Goal: Find contact information: Find contact information

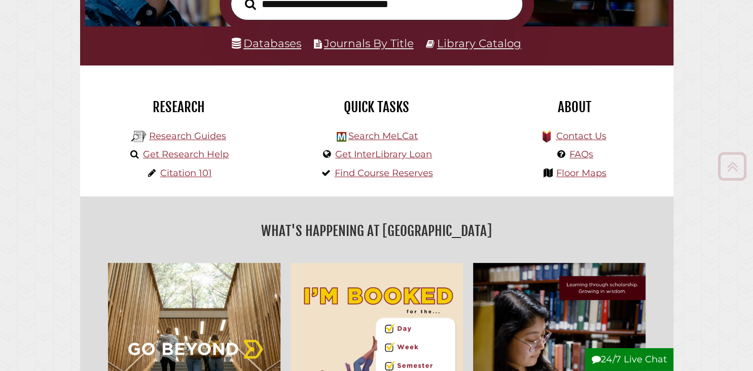
scroll to position [214, 0]
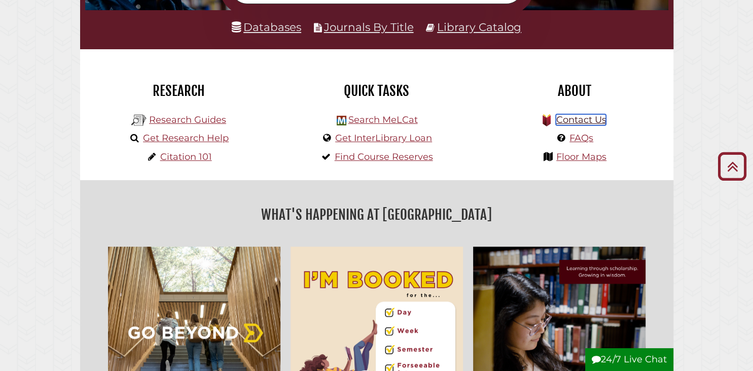
click at [581, 120] on link "Contact Us" at bounding box center [581, 119] width 50 height 11
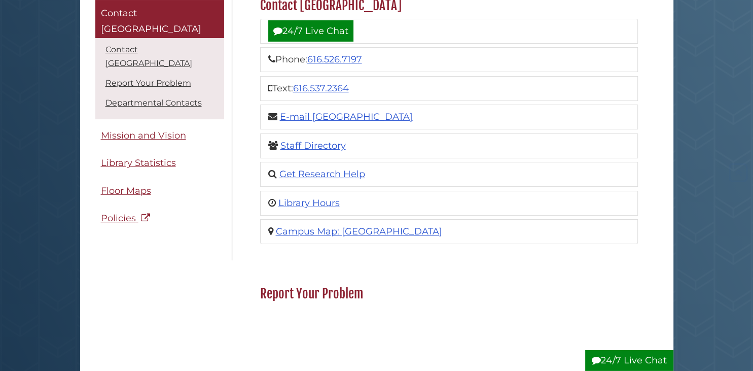
scroll to position [160, 0]
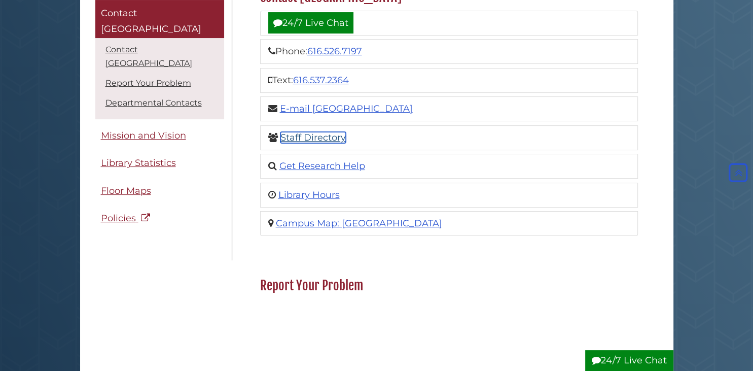
click at [331, 134] on link "Staff Directory" at bounding box center [312, 137] width 65 height 11
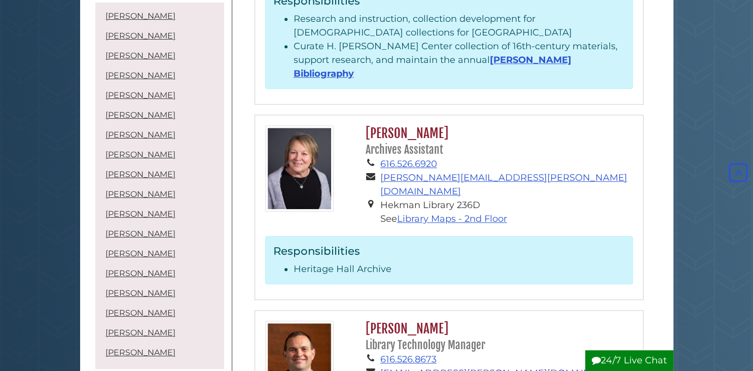
scroll to position [749, 0]
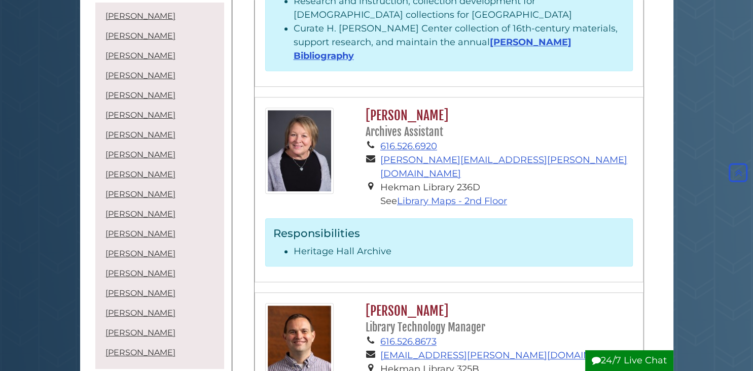
click at [405, 125] on small "Archives Assistant" at bounding box center [404, 131] width 78 height 13
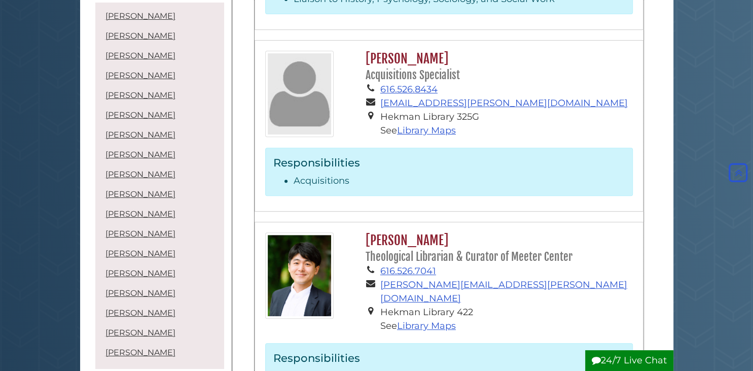
scroll to position [321, 0]
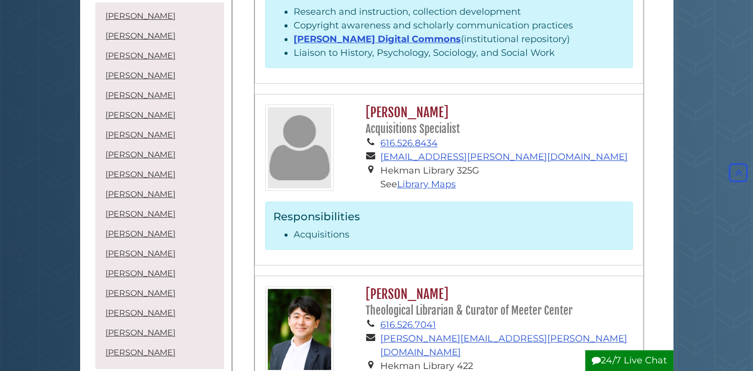
click at [381, 122] on small "Acquisitions Specialist" at bounding box center [412, 128] width 94 height 13
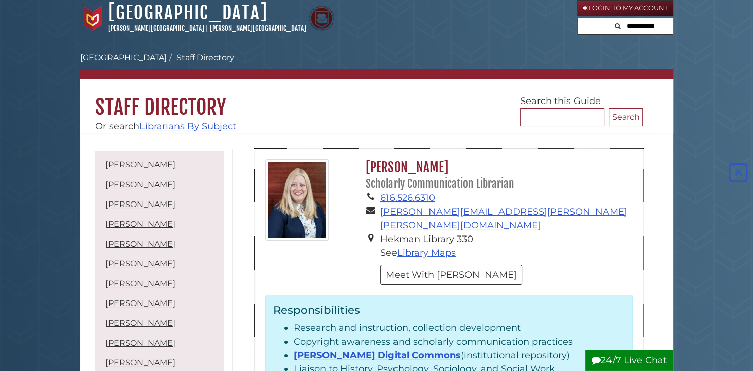
scroll to position [0, 0]
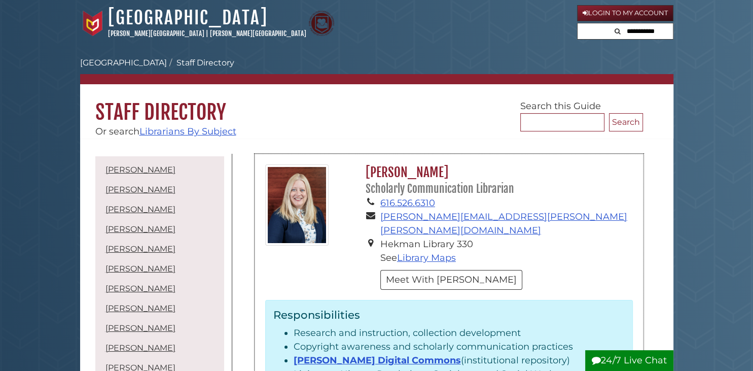
click at [409, 191] on small "Scholarly Communication Librarian" at bounding box center [439, 188] width 149 height 13
click at [281, 204] on img at bounding box center [296, 204] width 63 height 81
click at [528, 265] on li "Meet With Gina" at bounding box center [506, 277] width 252 height 25
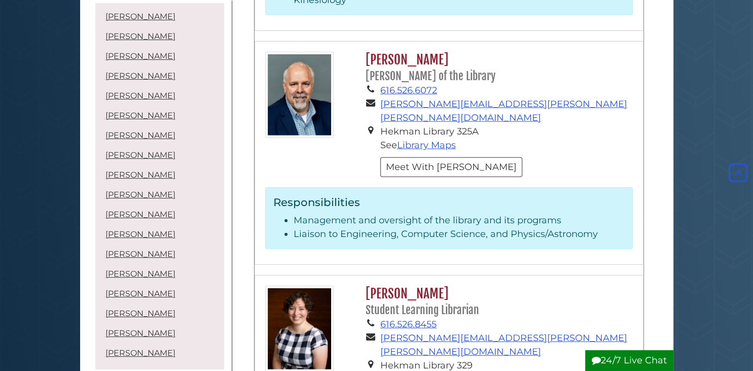
scroll to position [2837, 0]
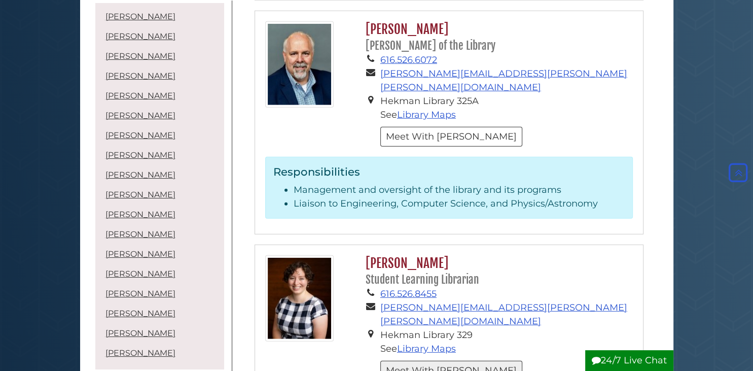
click at [435, 360] on button "Meet With Amanda" at bounding box center [451, 370] width 142 height 20
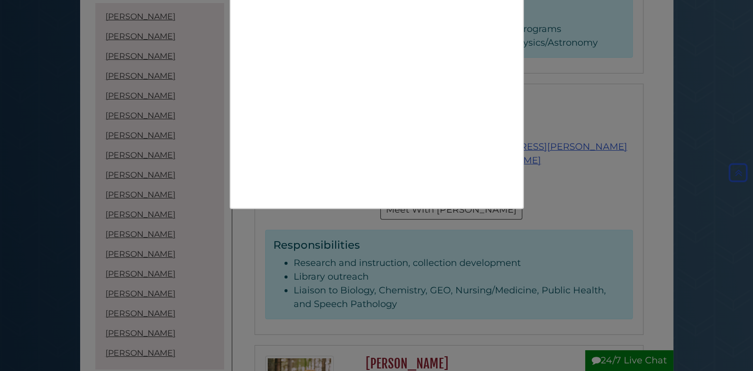
scroll to position [2730, 0]
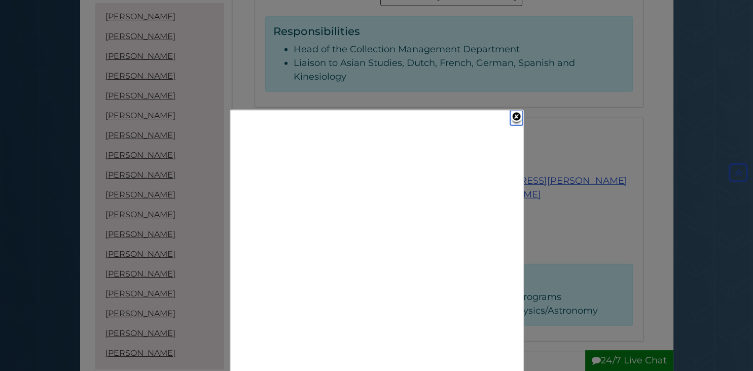
click at [514, 115] on link "Close" at bounding box center [516, 118] width 13 height 15
